Goal: Ask a question

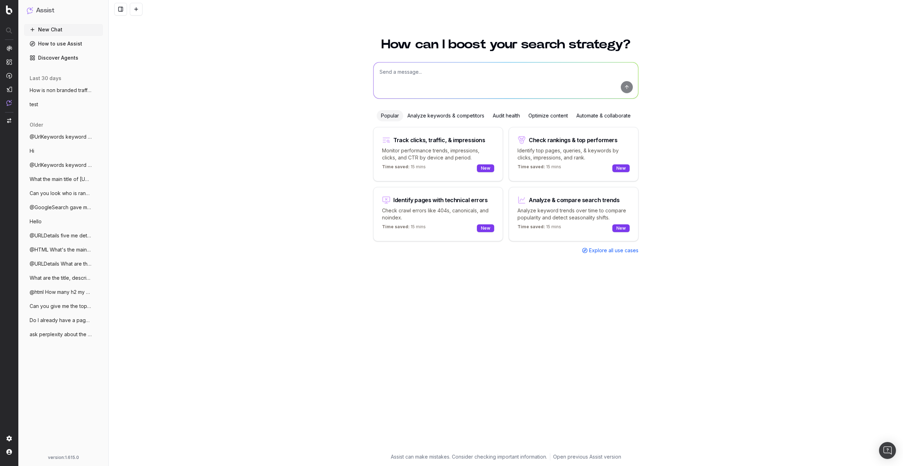
click at [416, 73] on textarea at bounding box center [505, 80] width 264 height 36
click at [258, 155] on div "How can I boost your search strategy? Popular Analyze keywords & competitors Au…" at bounding box center [506, 248] width 794 height 436
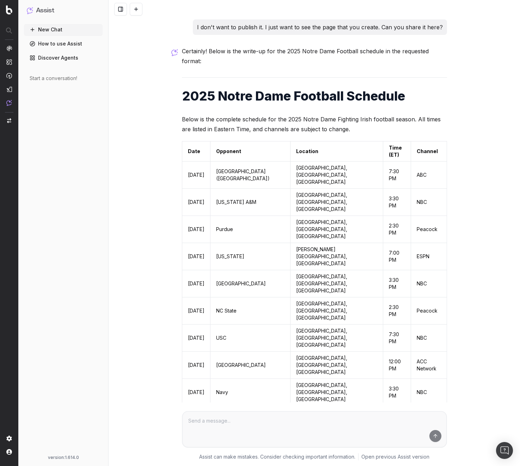
scroll to position [1038, 0]
